Goal: Task Accomplishment & Management: Use online tool/utility

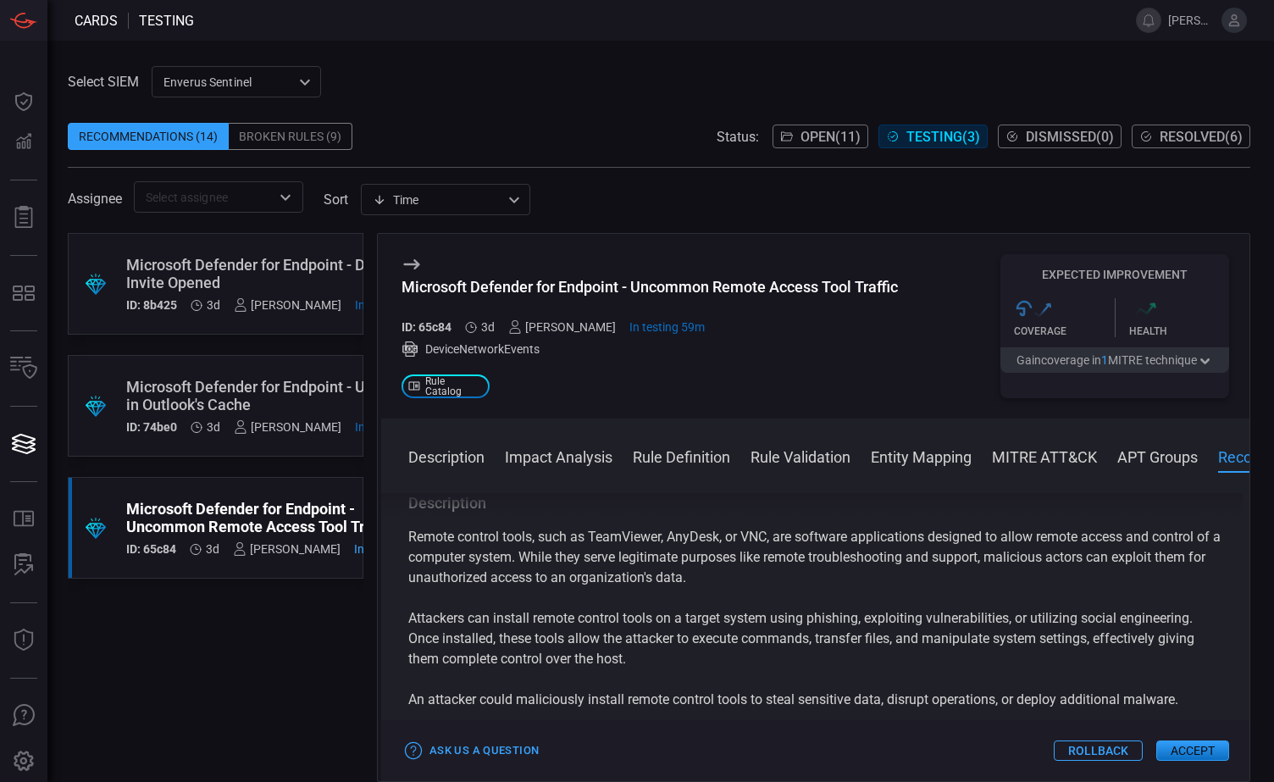
scroll to position [5150, 0]
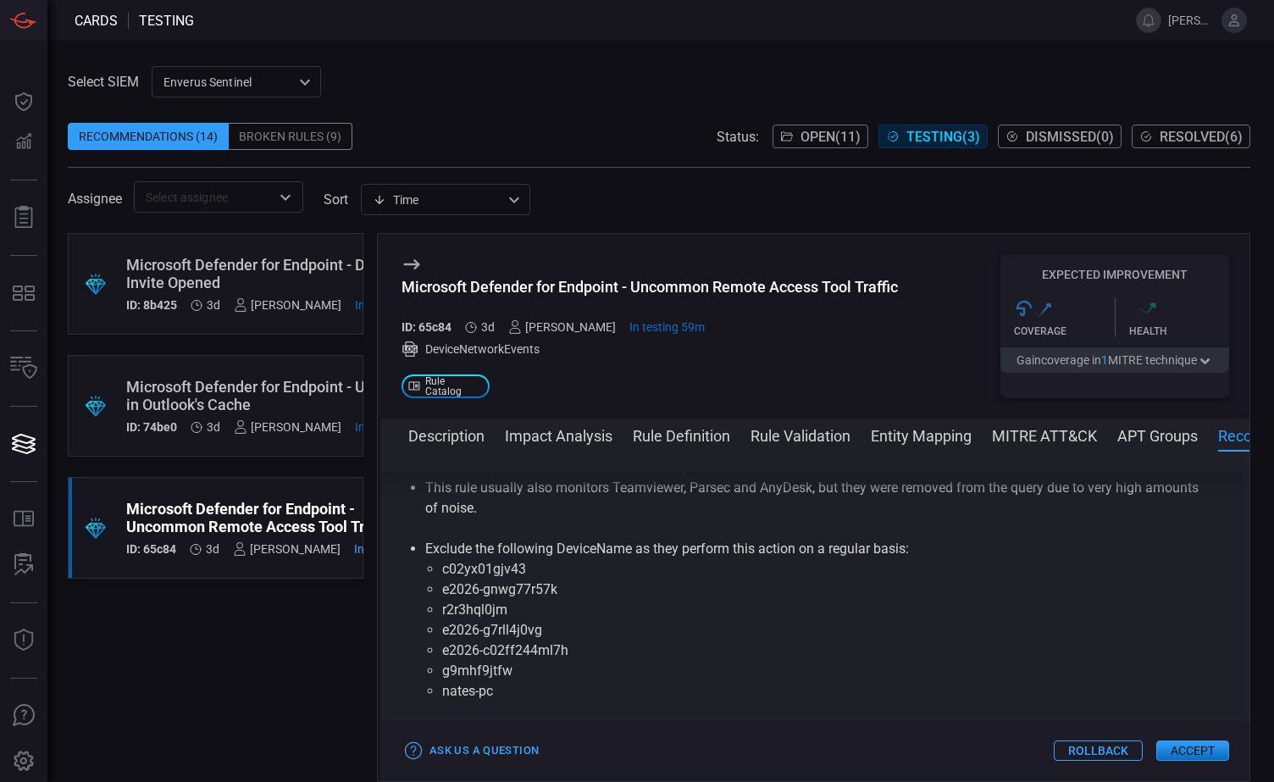
click at [235, 398] on div "Microsoft Defender for Endpoint - URL File in Outlook's Cache" at bounding box center [274, 396] width 296 height 36
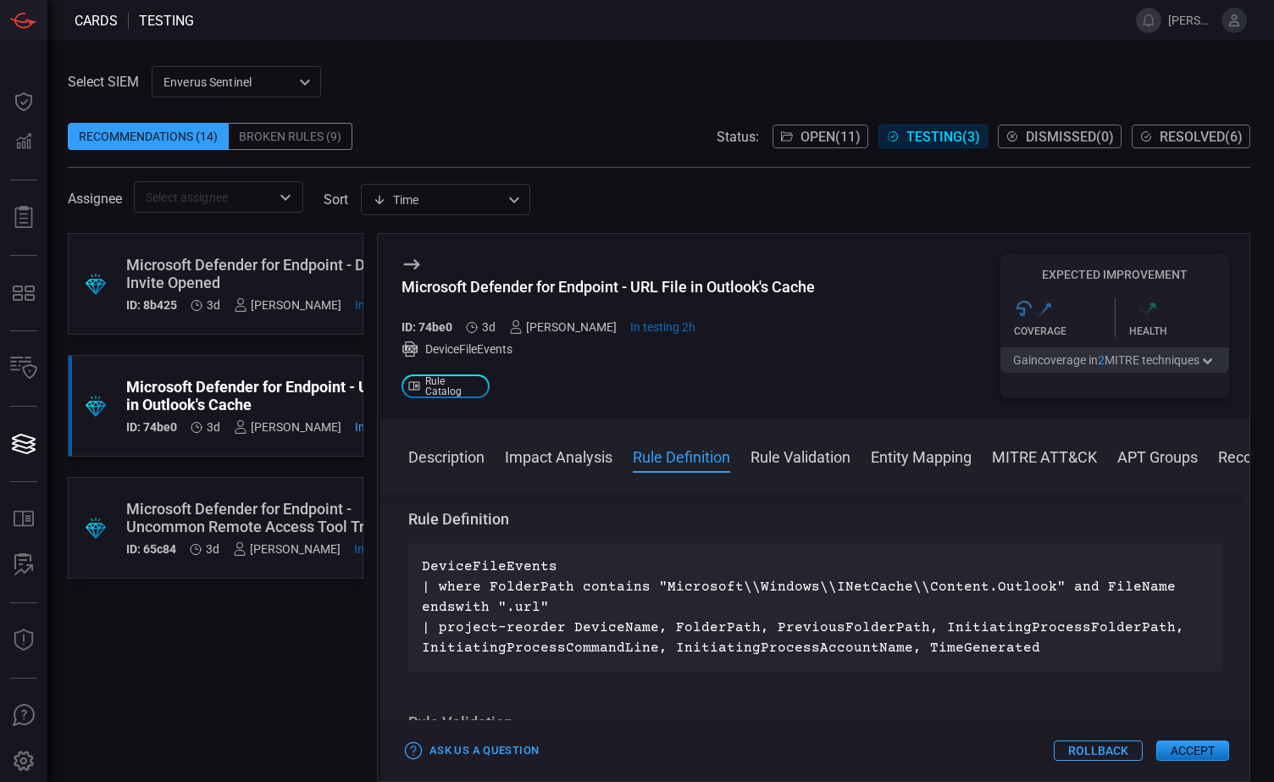
scroll to position [593, 0]
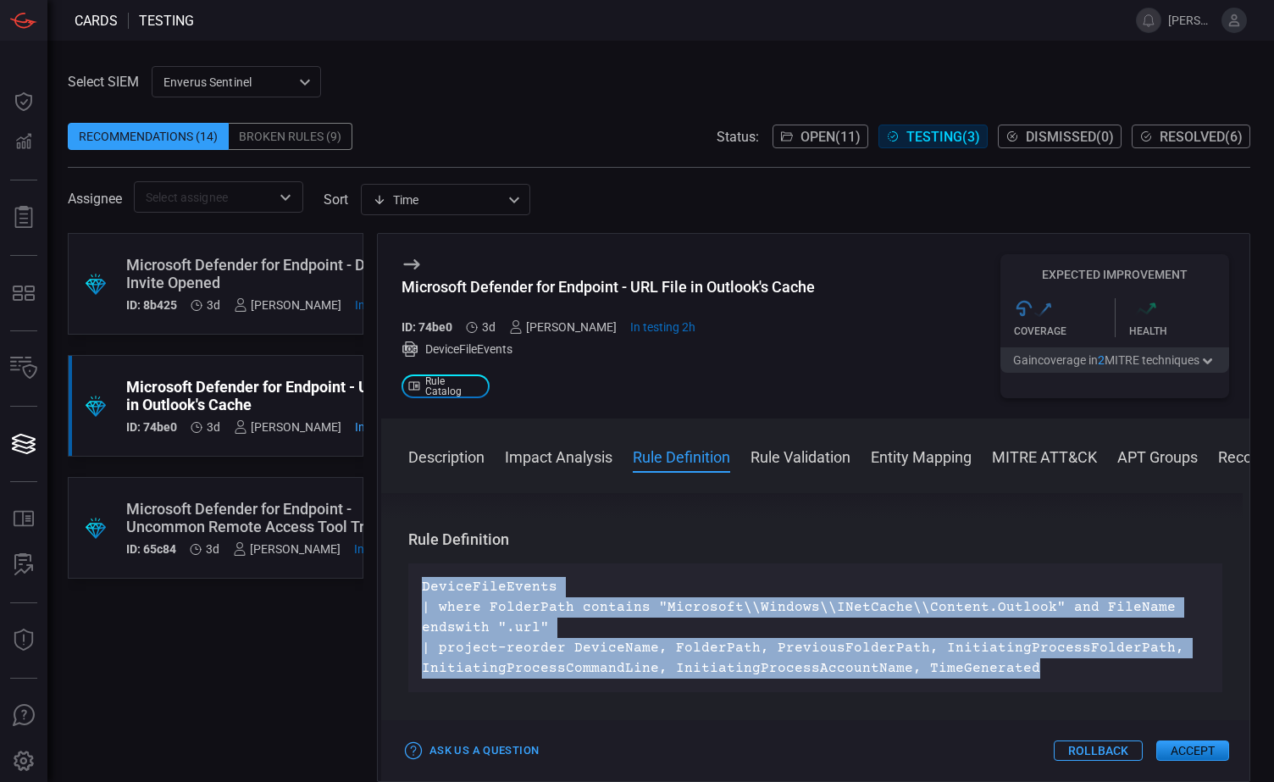
drag, startPoint x: 412, startPoint y: 583, endPoint x: 1083, endPoint y: 669, distance: 676.4
click at [1083, 669] on div "DeviceFileEvents | where FolderPath contains "Microsoft\\Windows\\INetCache\\Co…" at bounding box center [815, 627] width 814 height 129
copy p "DeviceFileEvents | where FolderPath contains "Microsoft\\Windows\\INetCache\\Co…"
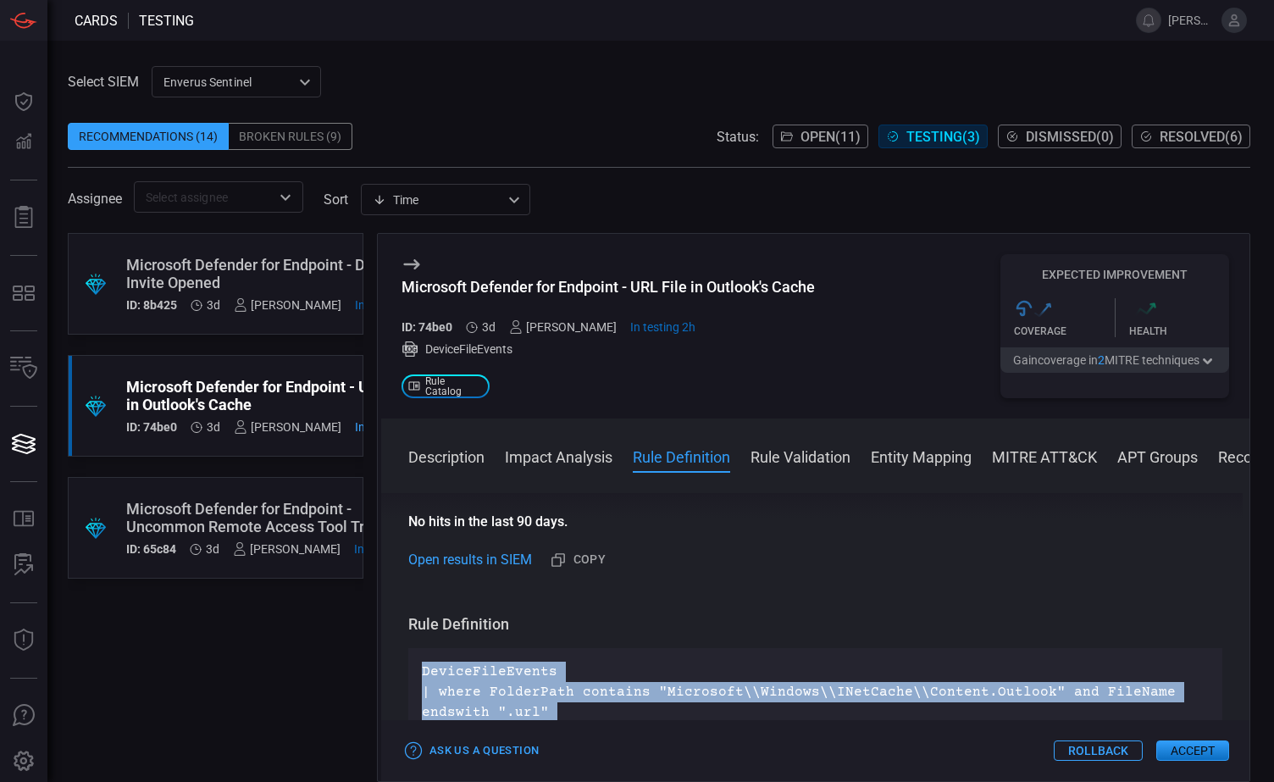
click at [452, 457] on button "Description" at bounding box center [446, 456] width 76 height 20
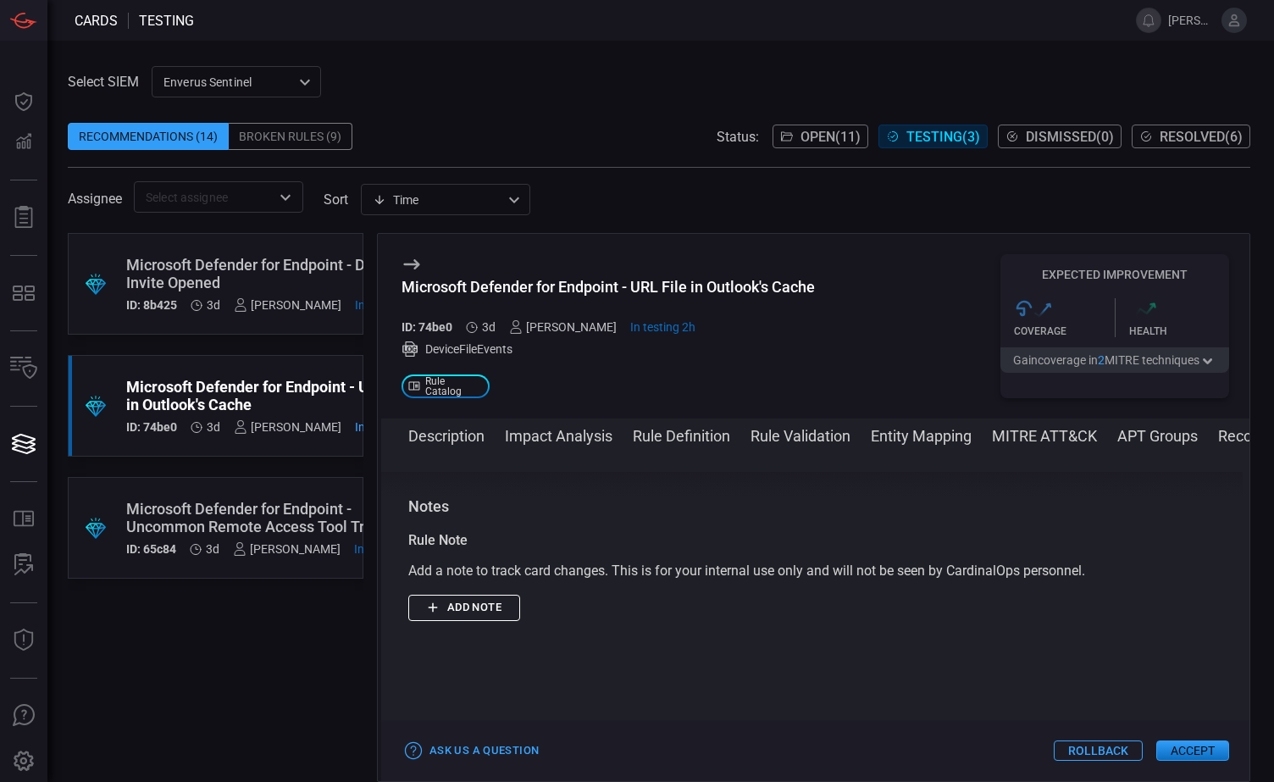
scroll to position [2541, 0]
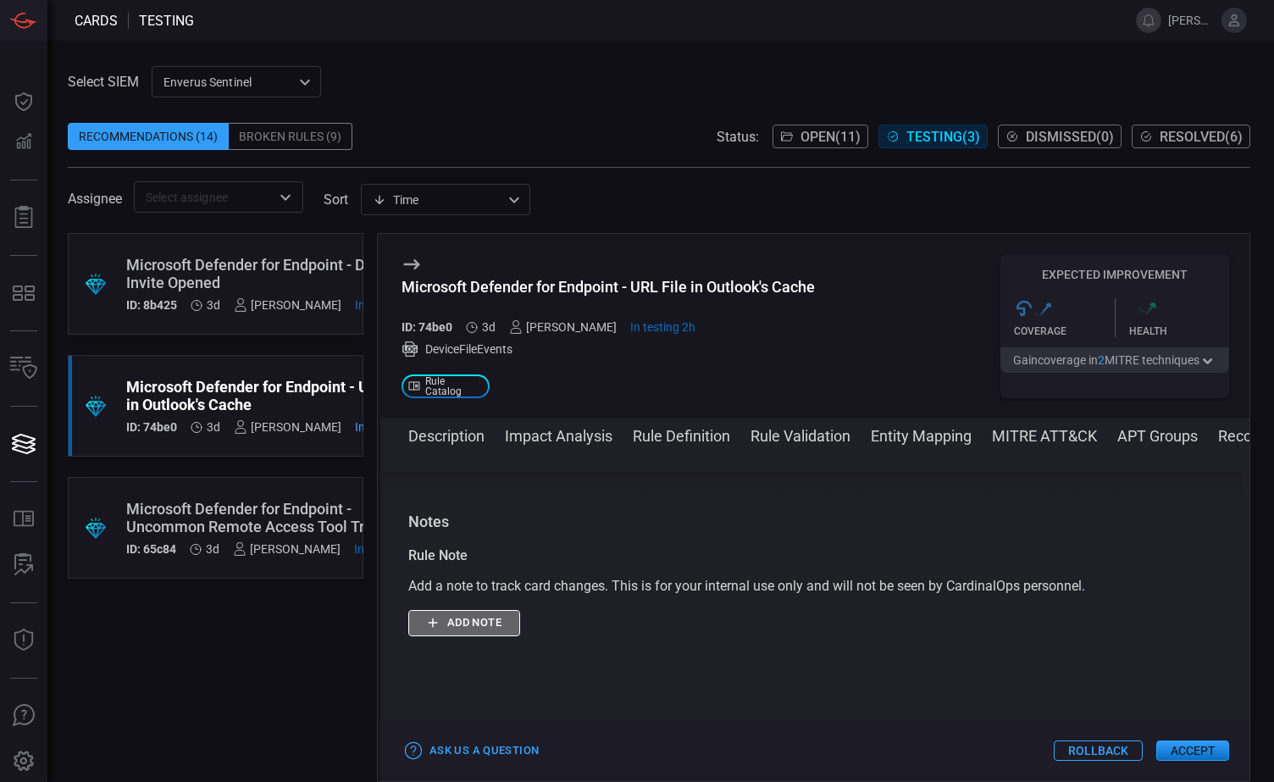
click at [456, 632] on button "Add note" at bounding box center [464, 623] width 112 height 26
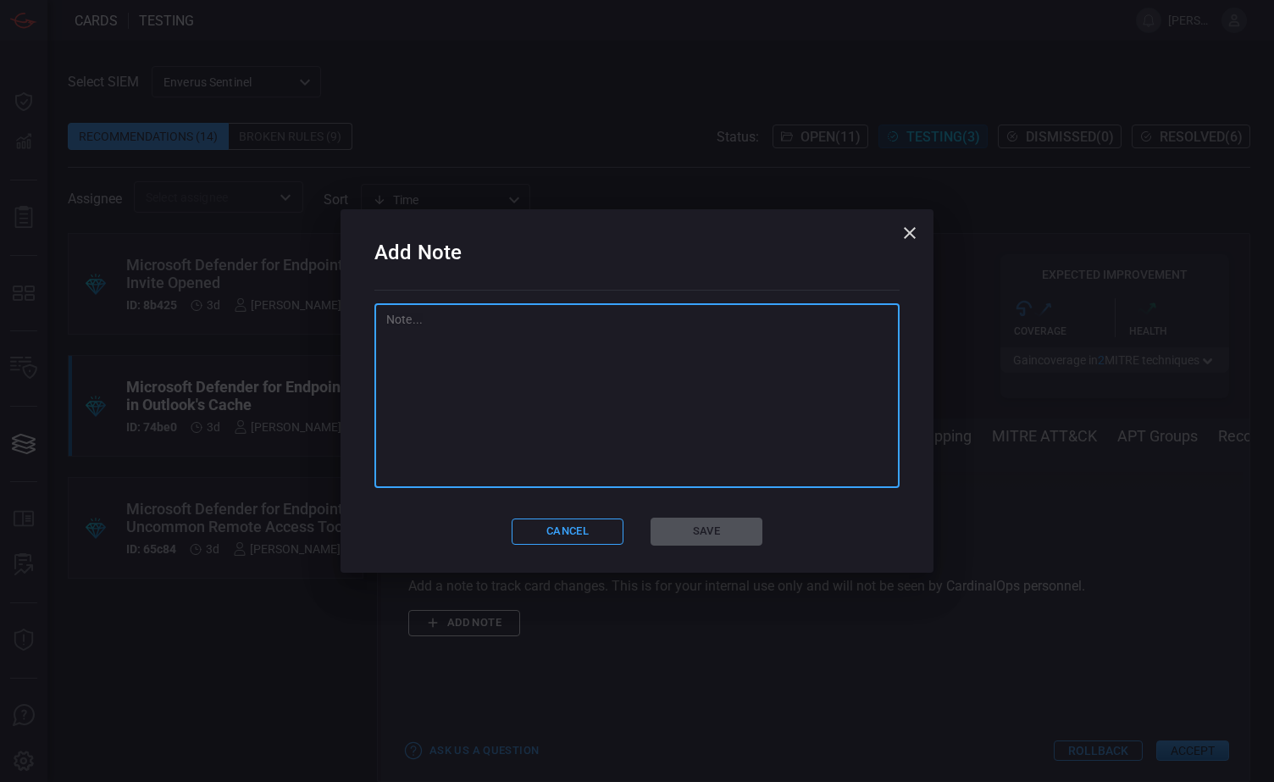
click at [408, 343] on textarea at bounding box center [636, 395] width 501 height 169
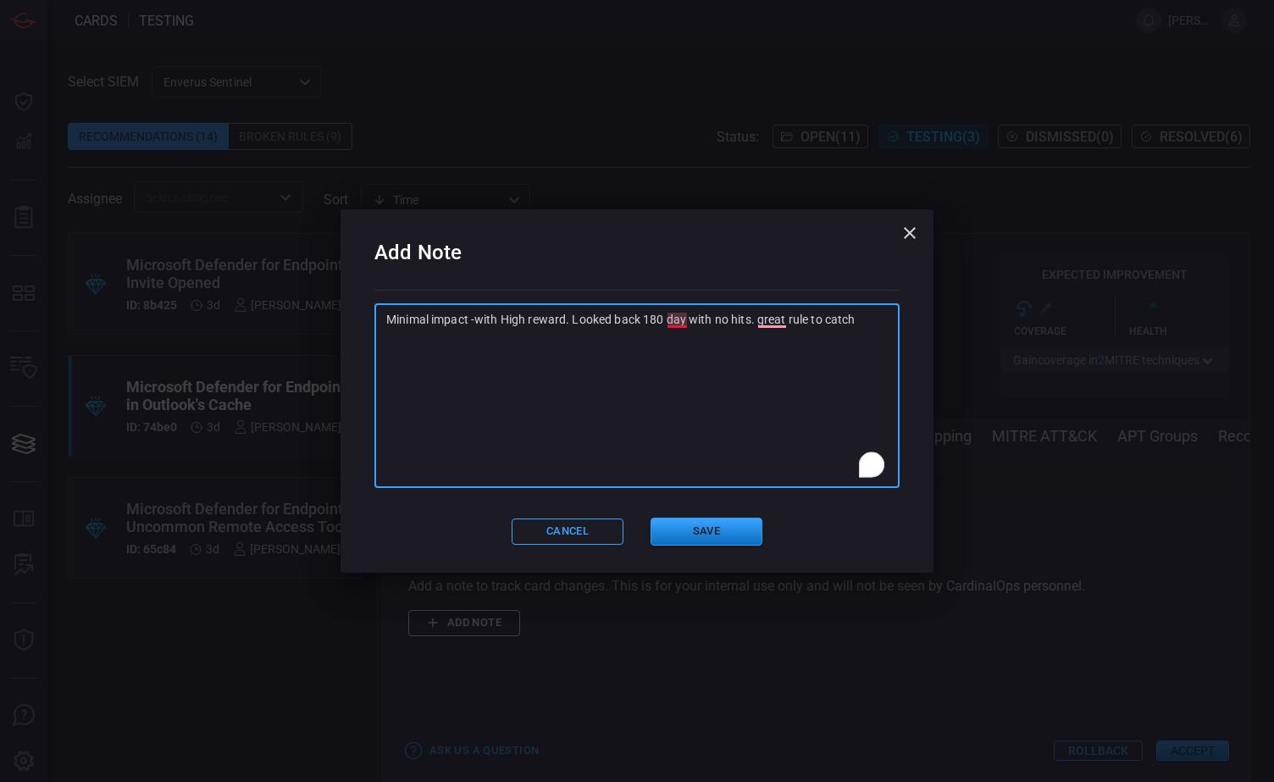
click at [680, 324] on textarea "Minimal impact -with High reward. Looked back 180 day with no hits. great rule …" at bounding box center [636, 395] width 501 height 169
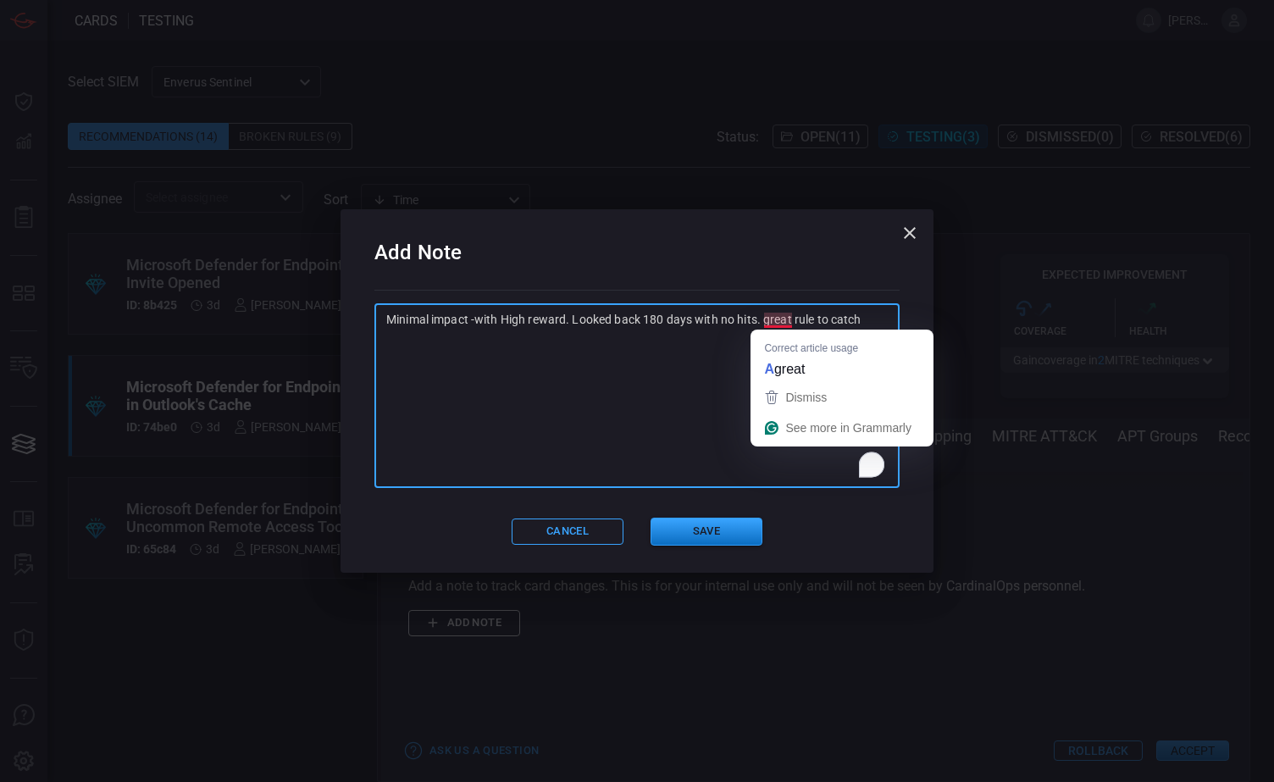
click at [782, 318] on textarea "Minimal impact -with High reward. Looked back 180 days with no hits. great rule…" at bounding box center [636, 395] width 501 height 169
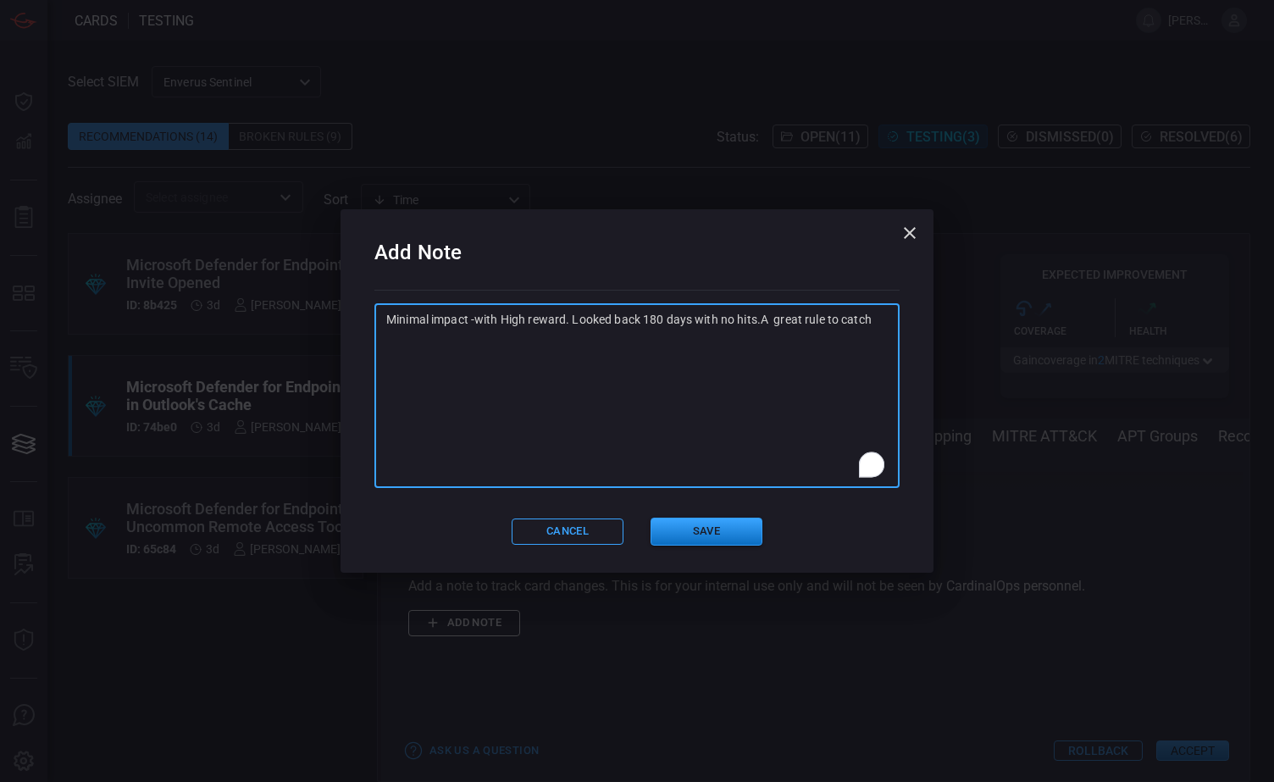
click at [881, 320] on textarea "Minimal impact -with High reward. Looked back 180 days with no hits.A great rul…" at bounding box center [636, 395] width 501 height 169
type textarea "Minimal impact -with High reward. Looked back 180 days with no hits.A great rul…"
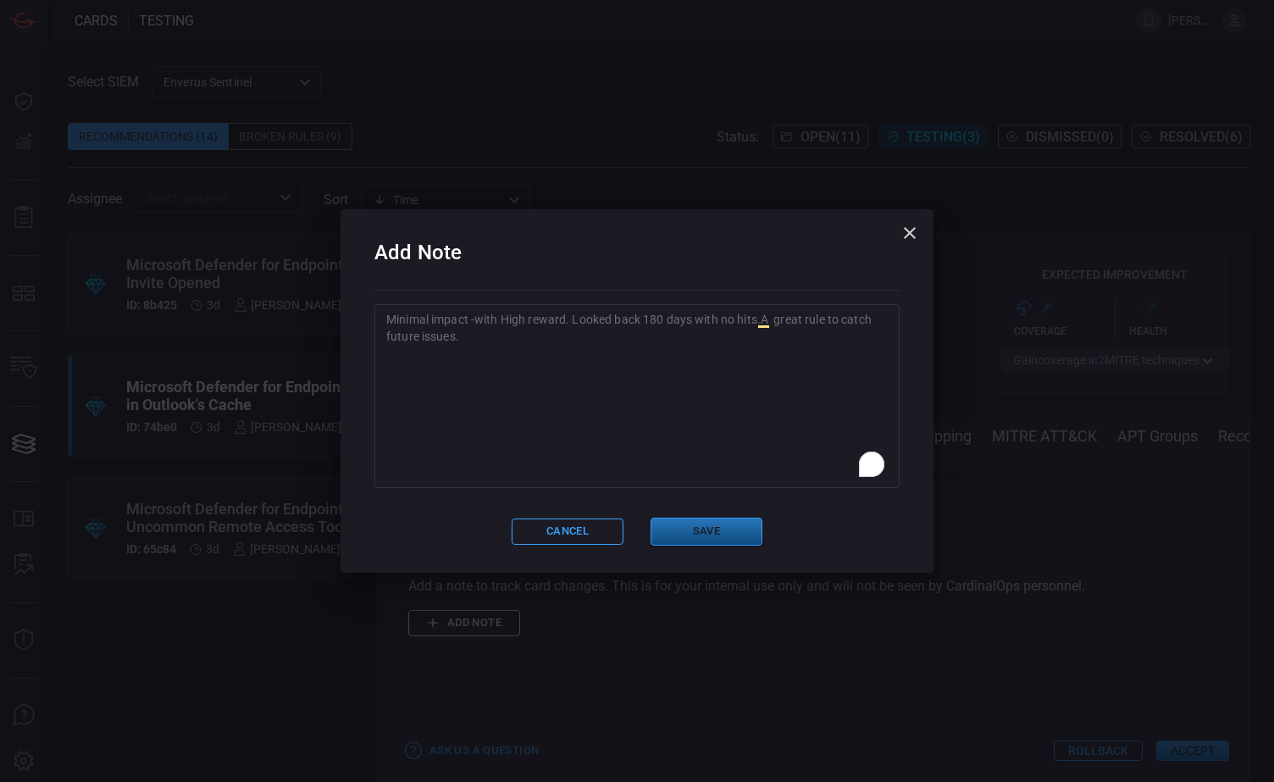
click at [732, 528] on button "Save" at bounding box center [707, 532] width 112 height 28
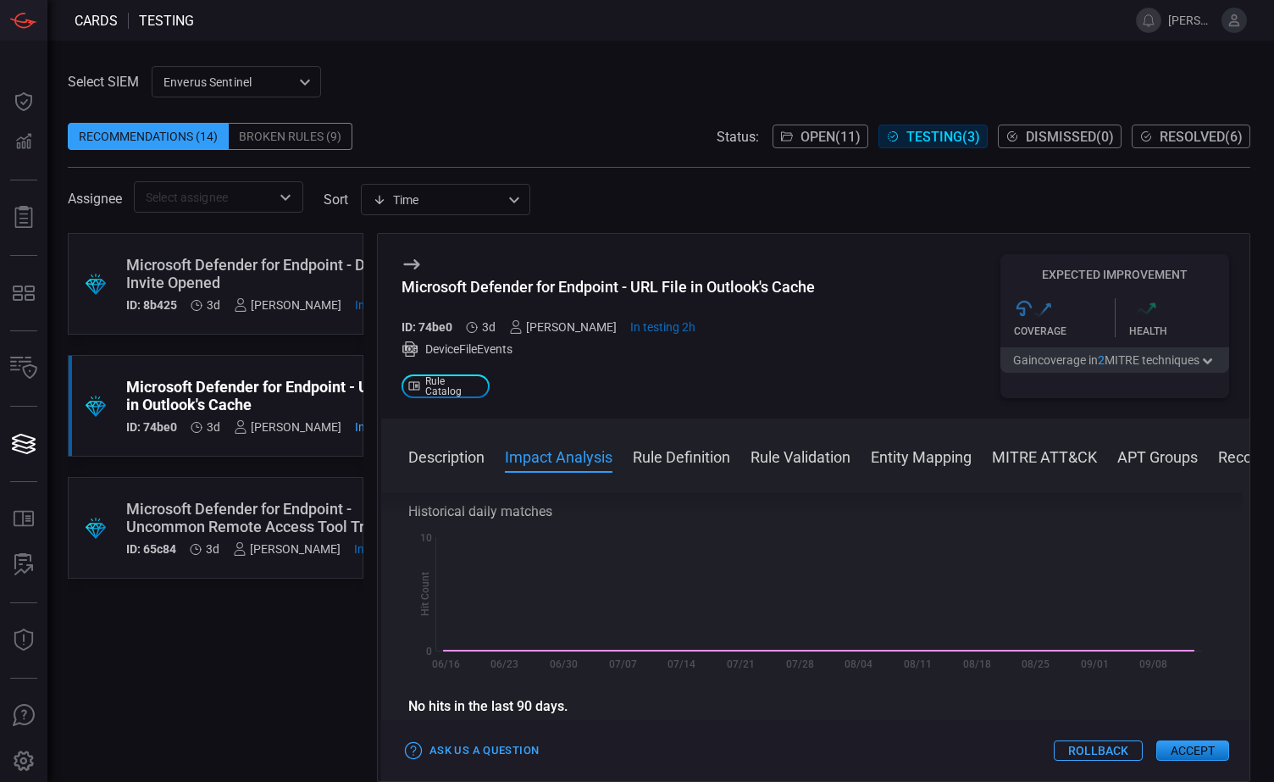
scroll to position [339, 0]
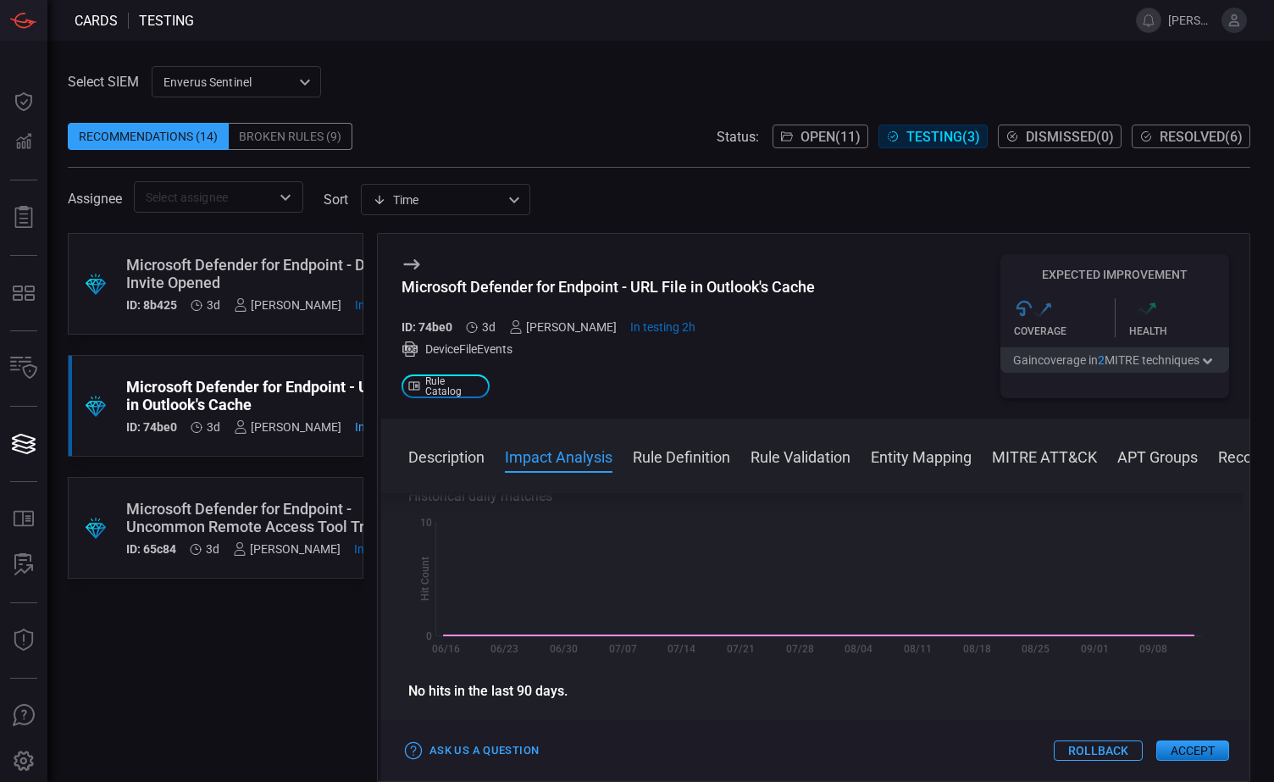
click at [256, 518] on div "Microsoft Defender for Endpoint - Uncommon Remote Access Tool Traffic" at bounding box center [273, 518] width 295 height 36
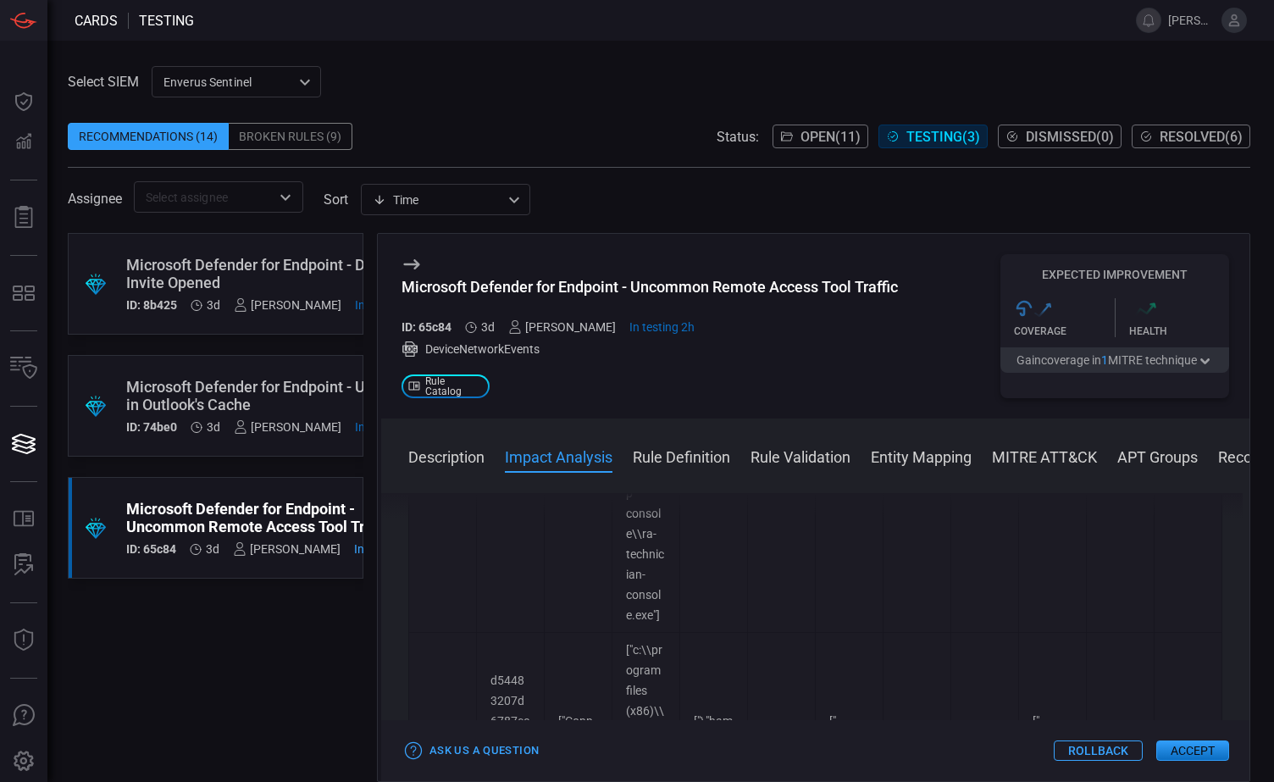
scroll to position [2965, 0]
click at [1089, 751] on button "Rollback" at bounding box center [1098, 750] width 89 height 20
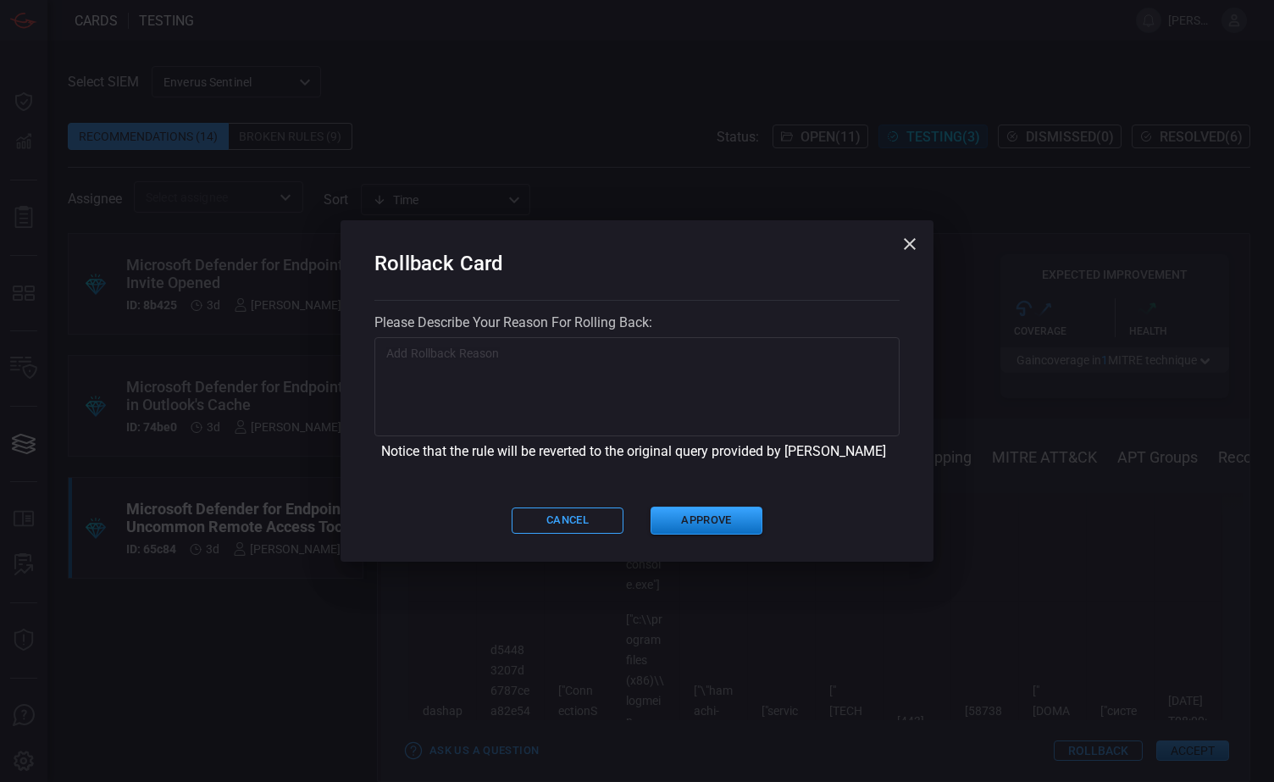
click at [497, 372] on textarea at bounding box center [636, 387] width 501 height 85
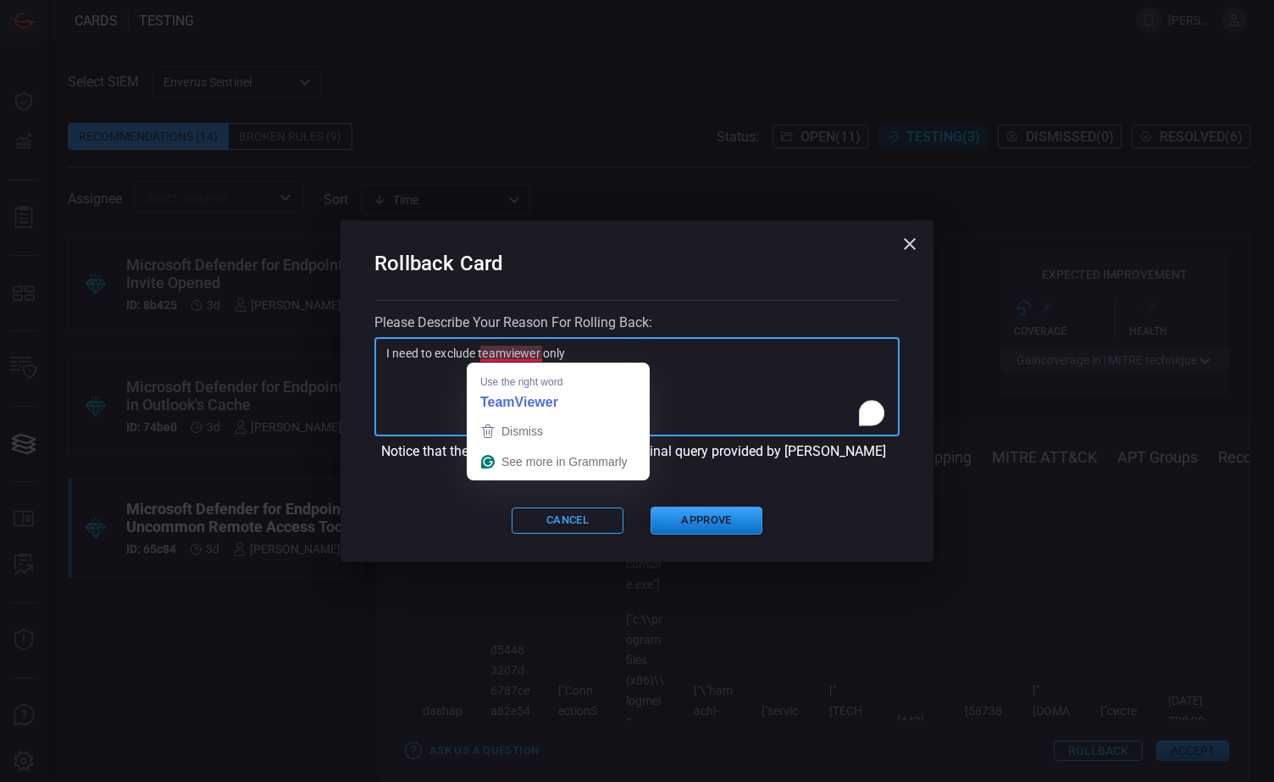
click at [503, 357] on textarea "I need to exclude teamviewer only" at bounding box center [636, 387] width 501 height 85
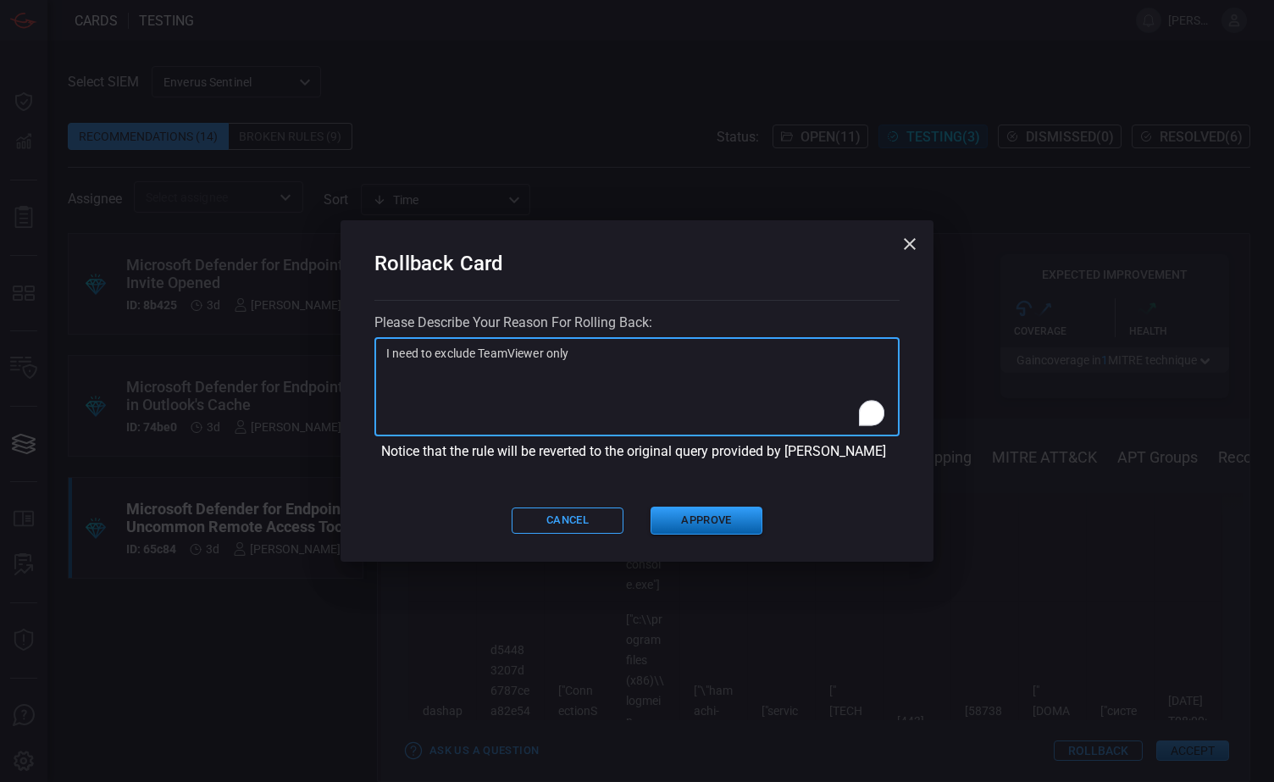
type textarea "I need to exclude TeamViewer only"
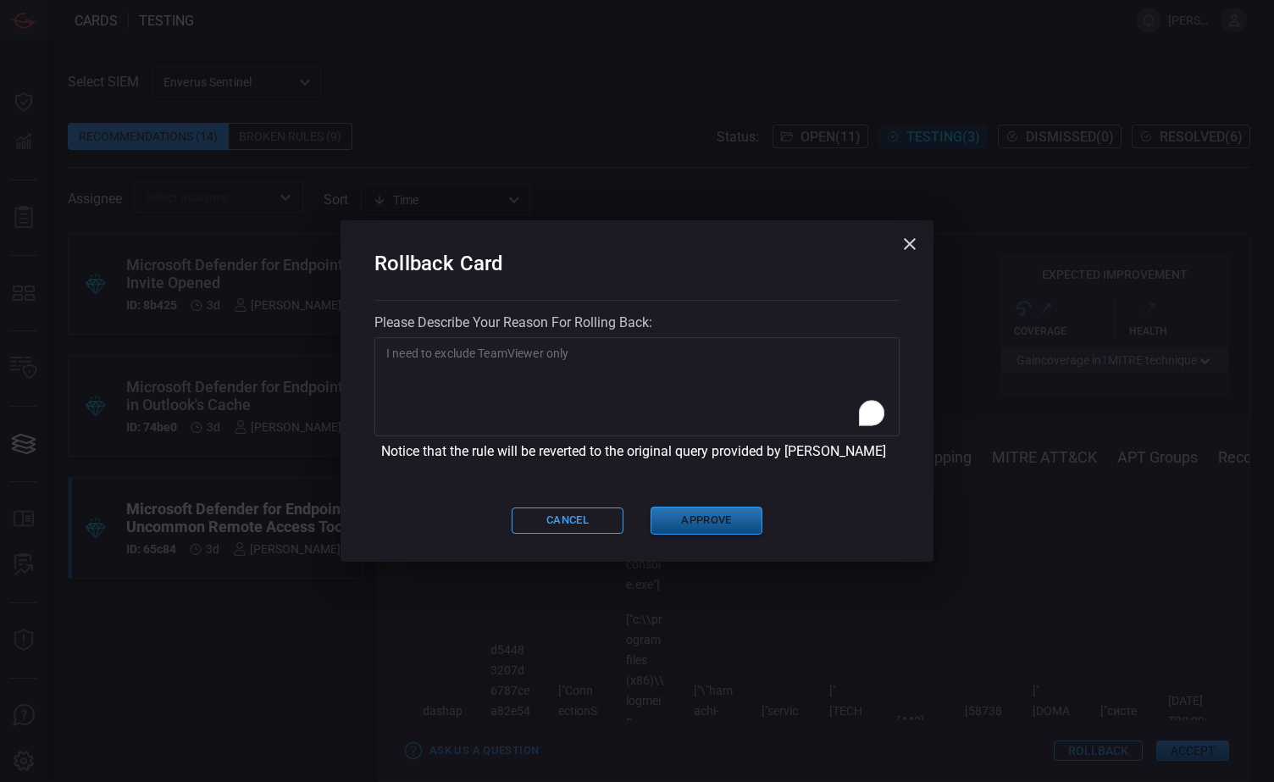
click at [699, 519] on button "Approve" at bounding box center [707, 521] width 112 height 28
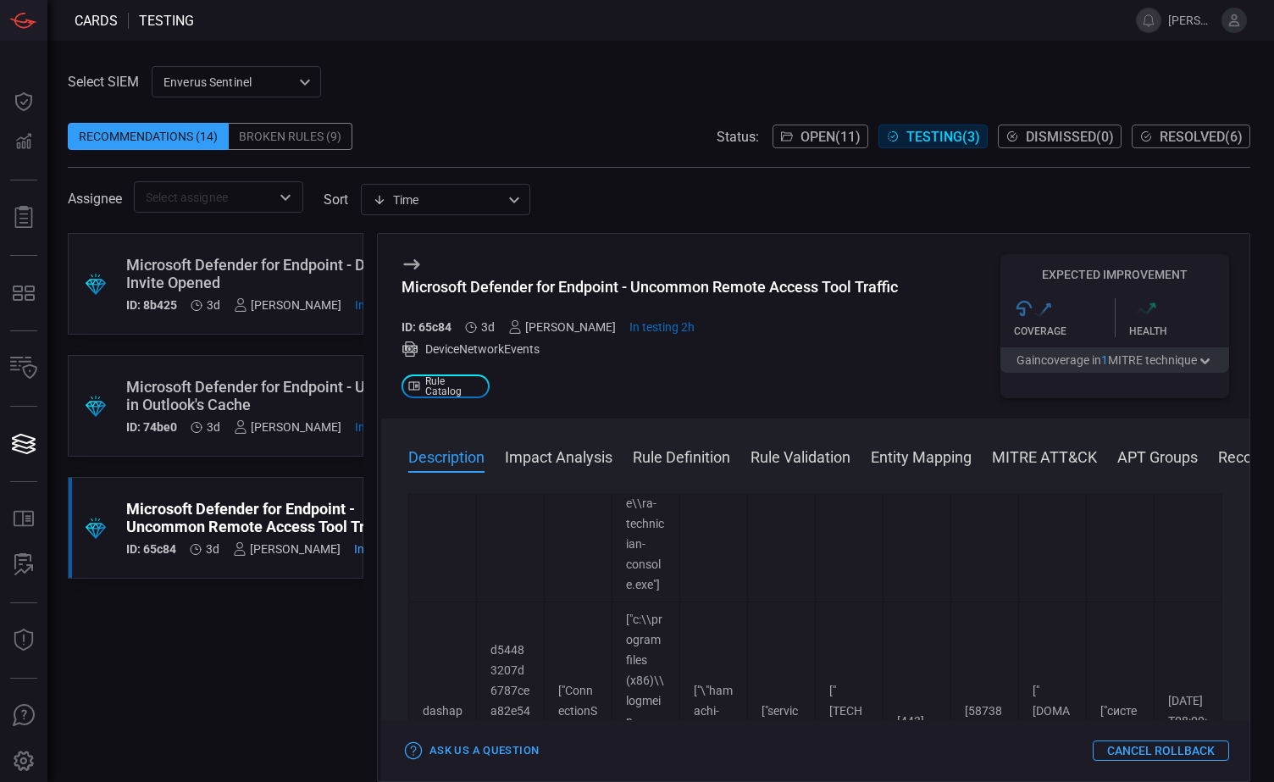
scroll to position [0, 0]
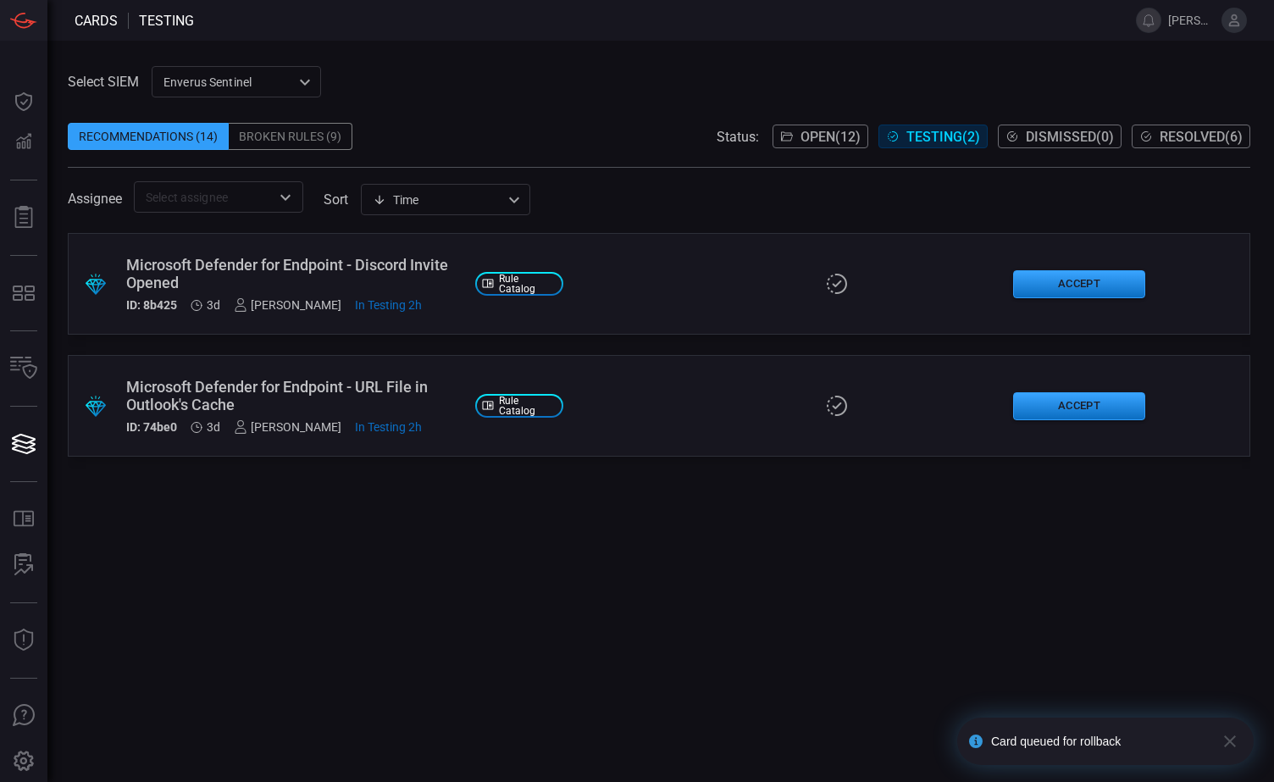
click at [152, 134] on div "Recommendations (14)" at bounding box center [148, 136] width 161 height 27
click at [820, 138] on span "Open ( 12 )" at bounding box center [830, 137] width 60 height 16
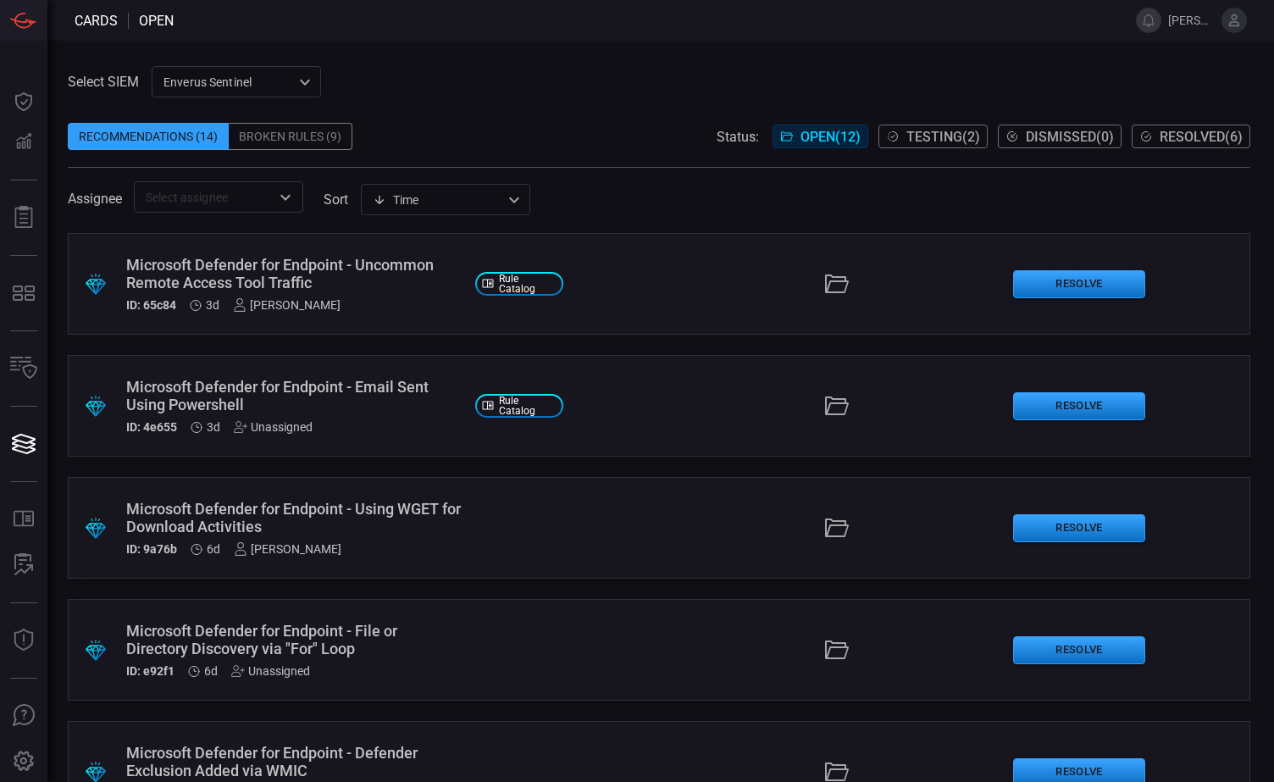
click at [930, 137] on span "Testing ( 2 )" at bounding box center [943, 137] width 74 height 16
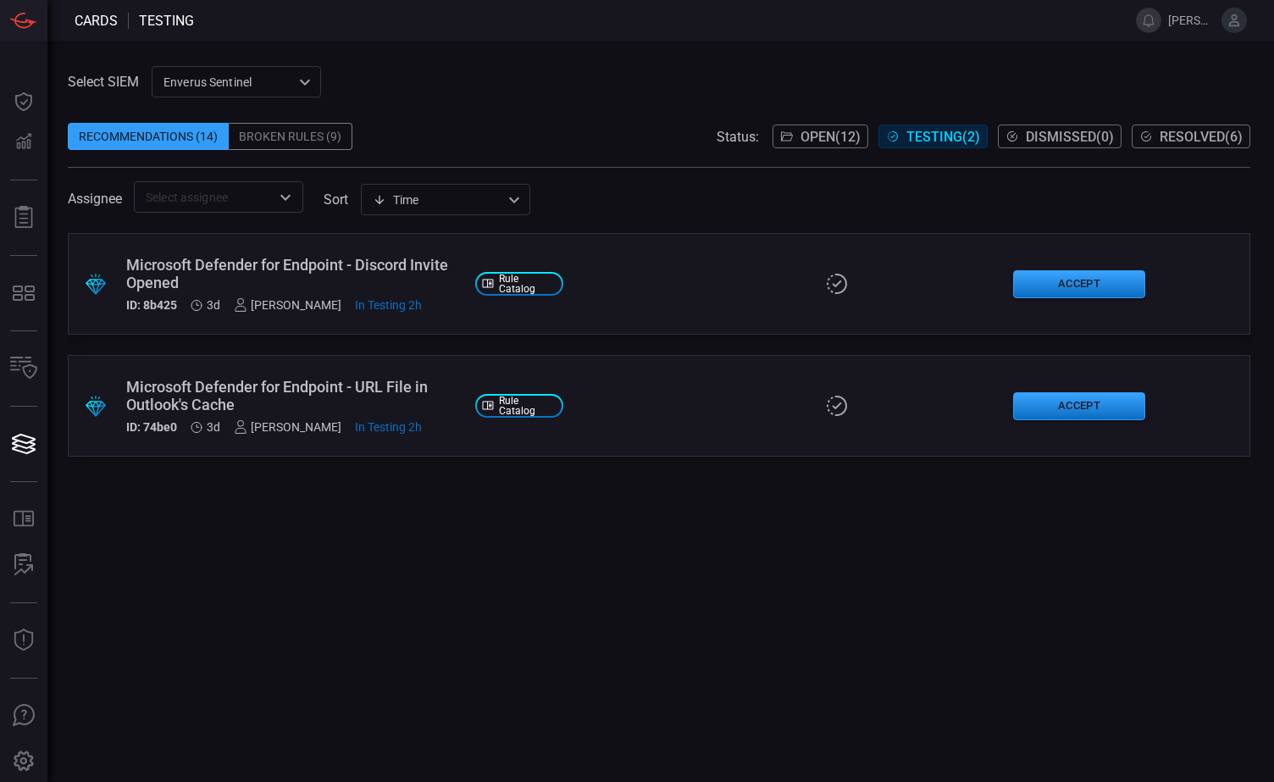
click at [637, 403] on div ".suggested_cards_icon{fill:url(#suggested_cards_icon);} Microsoft Defender for …" at bounding box center [659, 406] width 1182 height 102
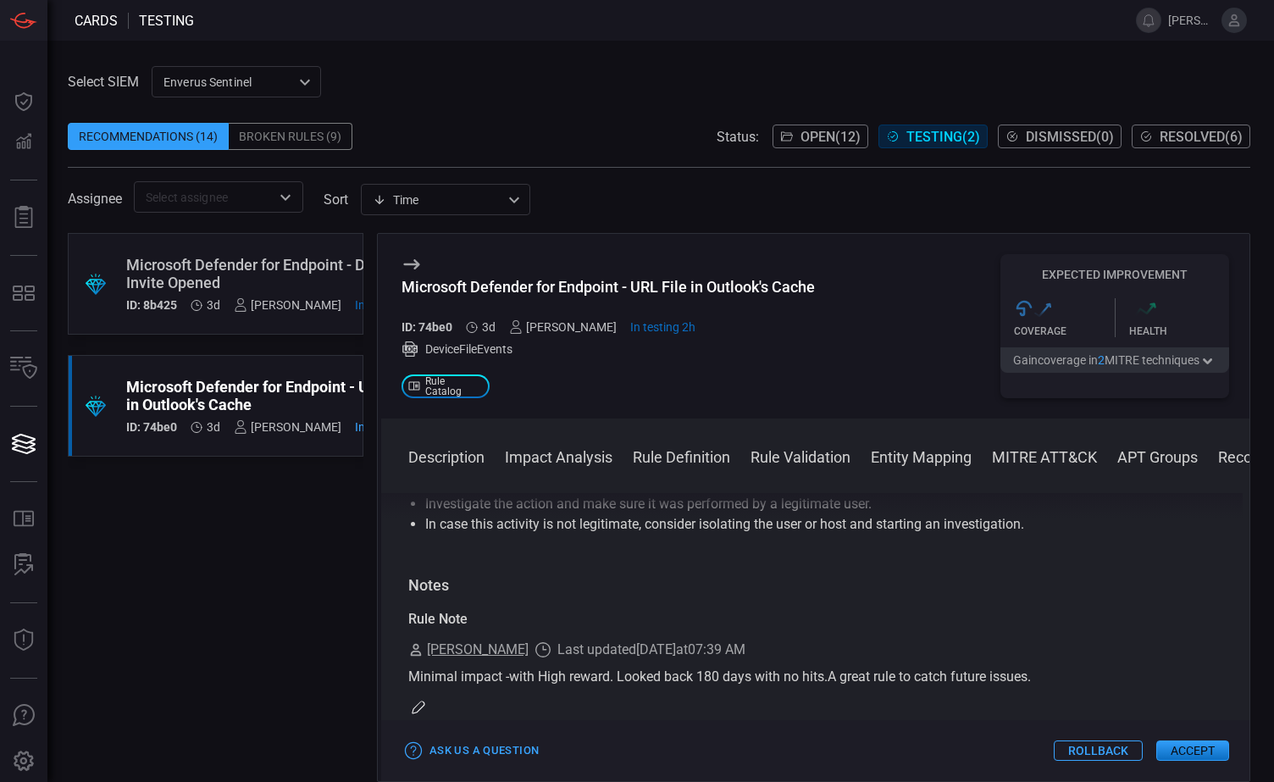
scroll to position [2449, 0]
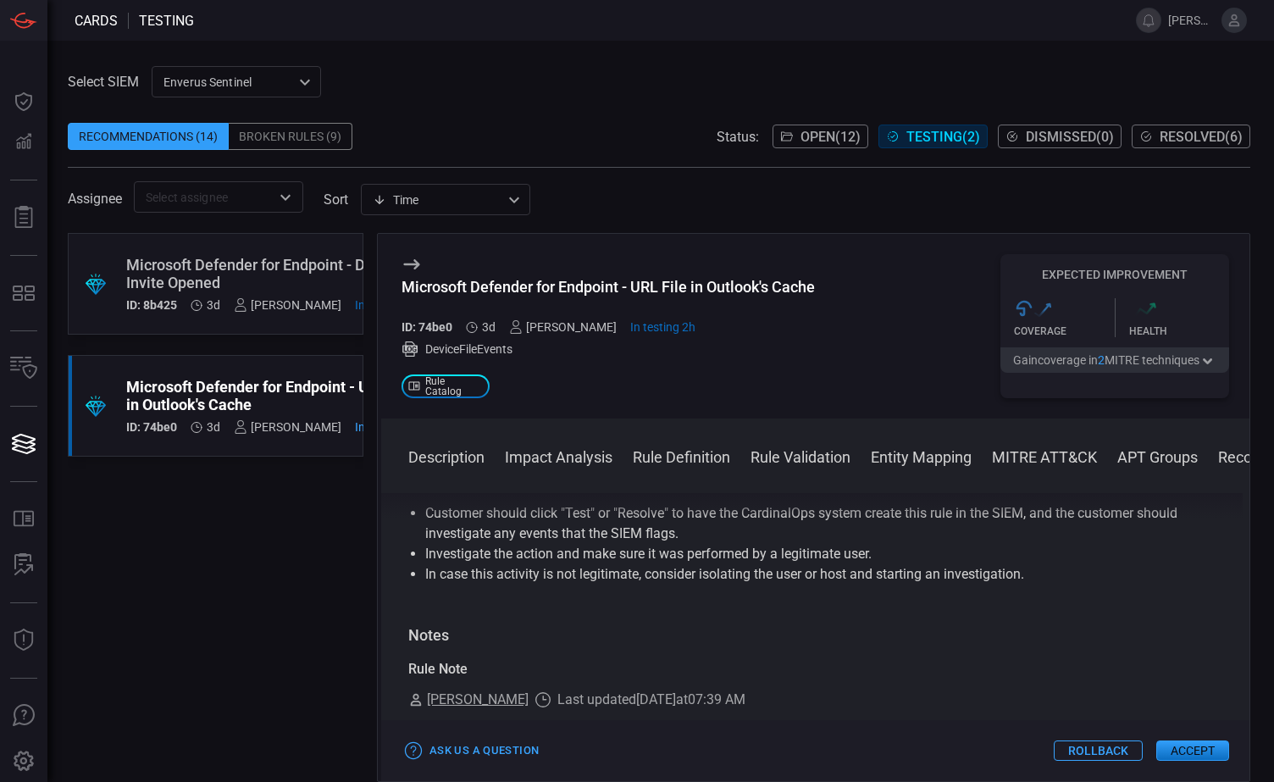
click at [798, 452] on button "Rule Validation" at bounding box center [800, 456] width 100 height 20
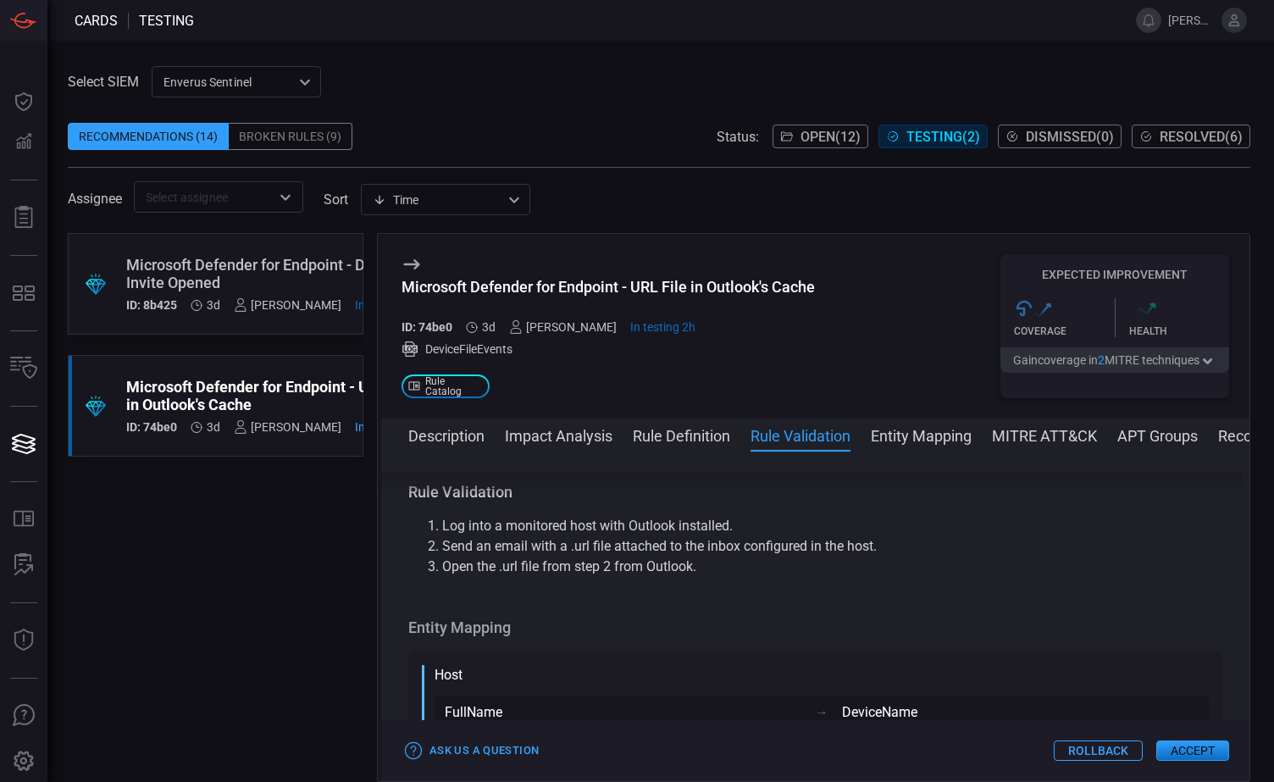
scroll to position [815, 0]
